Goal: Task Accomplishment & Management: Use online tool/utility

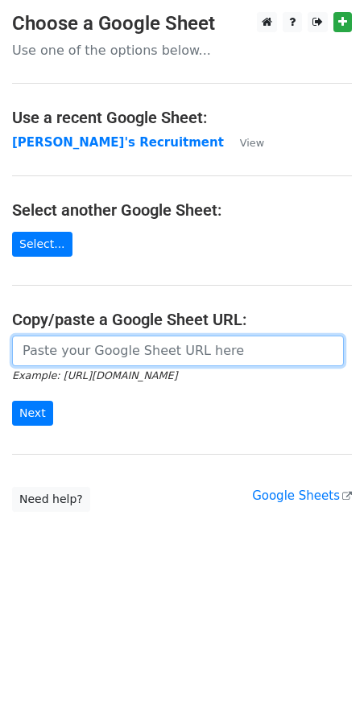
click at [167, 359] on input "url" at bounding box center [177, 351] width 331 height 31
paste input "https://docs.google.com/spreadsheets/d/1Cr9APMfEyBzomlp0d5nIDRAmjV2mnvwC1MH092O…"
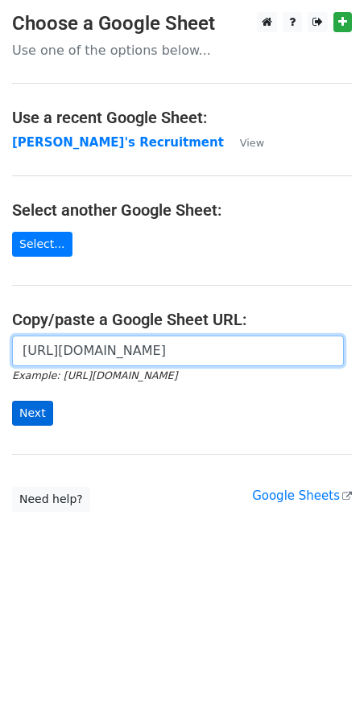
type input "https://docs.google.com/spreadsheets/d/1Cr9APMfEyBzomlp0d5nIDRAmjV2mnvwC1MH092O…"
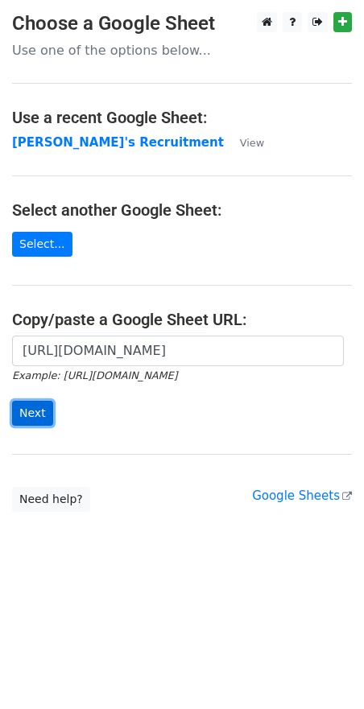
scroll to position [0, 0]
click at [30, 406] on input "Next" at bounding box center [32, 413] width 41 height 25
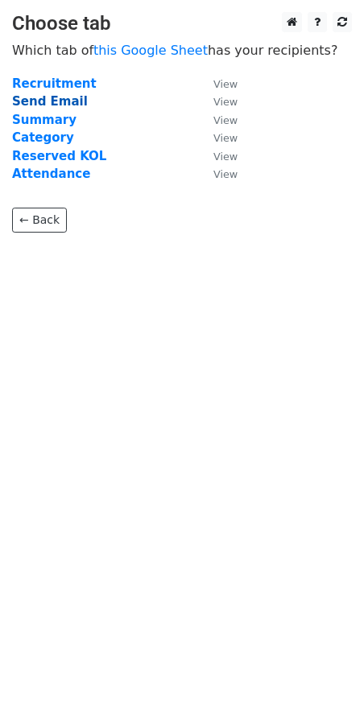
click at [51, 101] on strong "Send Email" at bounding box center [50, 101] width 76 height 14
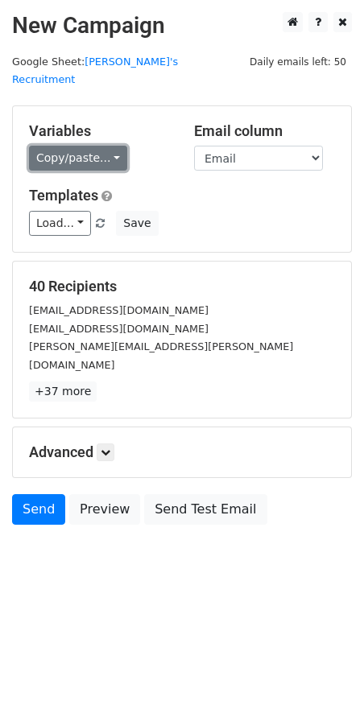
click at [108, 146] on link "Copy/paste..." at bounding box center [78, 158] width 98 height 25
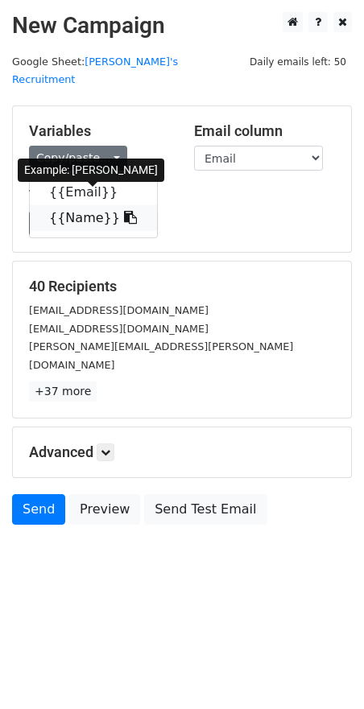
click at [124, 211] on icon at bounding box center [130, 217] width 13 height 13
